Goal: Task Accomplishment & Management: Use online tool/utility

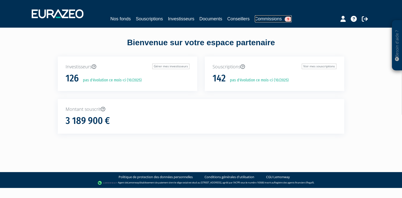
click at [271, 20] on link "Commissions 9" at bounding box center [273, 18] width 37 height 7
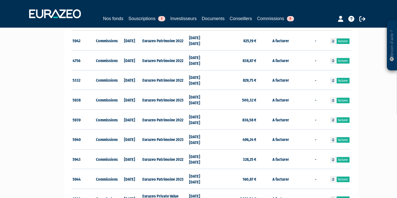
scroll to position [113, 0]
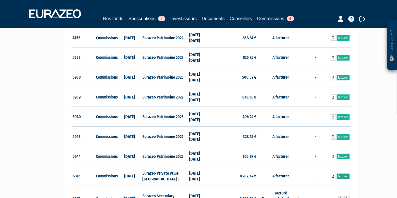
click at [342, 175] on link "Facturer" at bounding box center [343, 177] width 13 height 6
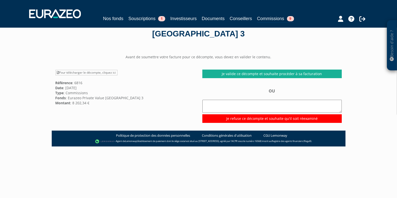
scroll to position [25, 0]
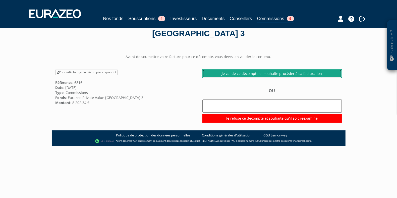
click at [249, 76] on link "Je valide ce décompte et souhaite procéder à sa facturation" at bounding box center [272, 73] width 139 height 9
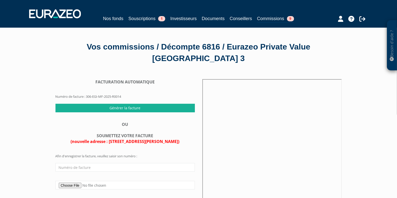
scroll to position [48, 0]
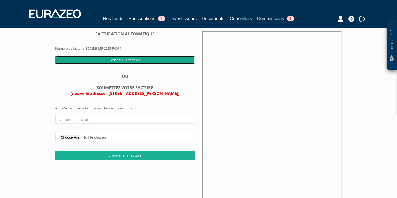
drag, startPoint x: 126, startPoint y: 59, endPoint x: 171, endPoint y: 88, distance: 54.3
click at [171, 88] on div "FACTURATION AUTOMATIQUE Numéro de facture : 306-EGI-MF-2025-R0014 Générer la fa…" at bounding box center [125, 95] width 147 height 128
click at [140, 63] on input "Générer la facture" at bounding box center [125, 60] width 139 height 9
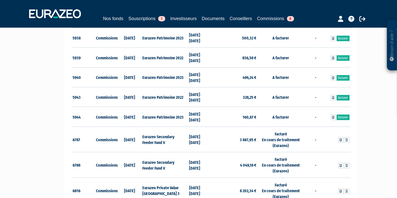
scroll to position [153, 0]
drag, startPoint x: 192, startPoint y: 74, endPoint x: 199, endPoint y: 83, distance: 11.3
click at [199, 83] on td "[DATE] [DATE]" at bounding box center [199, 77] width 23 height 20
drag, startPoint x: 204, startPoint y: 110, endPoint x: 179, endPoint y: 74, distance: 43.6
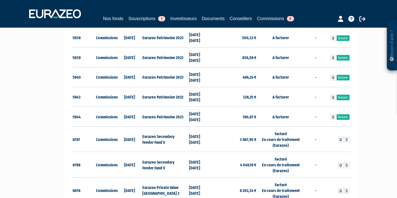
click at [179, 74] on td "Eurazeo Patrimoine 2023" at bounding box center [164, 77] width 46 height 20
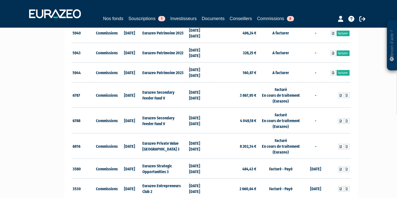
scroll to position [199, 0]
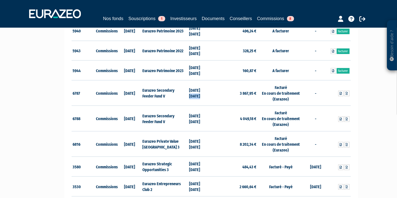
drag, startPoint x: 190, startPoint y: 96, endPoint x: 204, endPoint y: 98, distance: 14.0
click at [204, 98] on td "[DATE] [DATE]" at bounding box center [199, 93] width 23 height 26
